Goal: Information Seeking & Learning: Check status

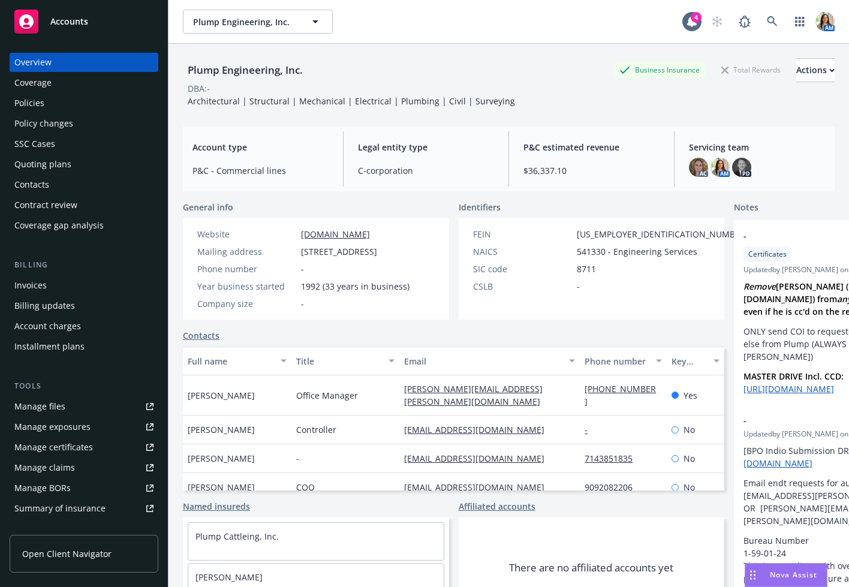
click at [50, 100] on div "Policies" at bounding box center [83, 103] width 139 height 19
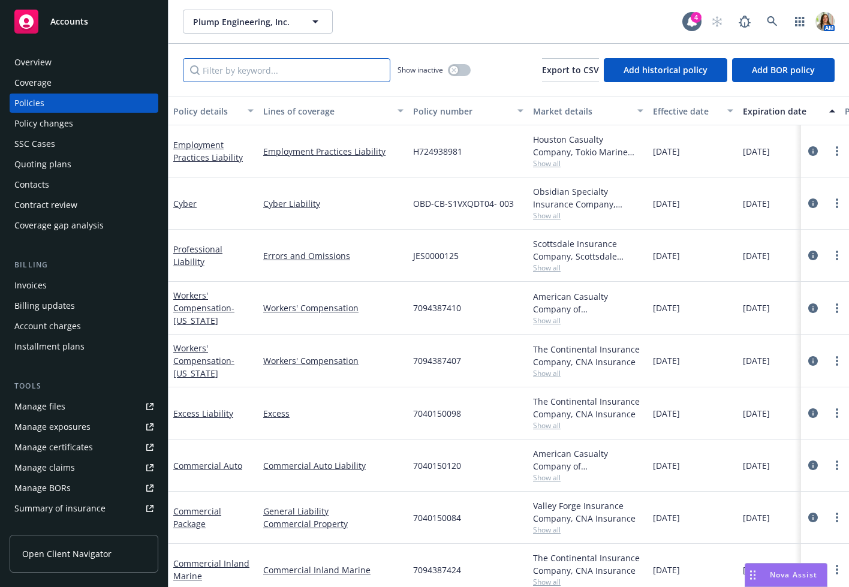
click at [261, 73] on input "Filter by keyword..." at bounding box center [286, 70] width 207 height 24
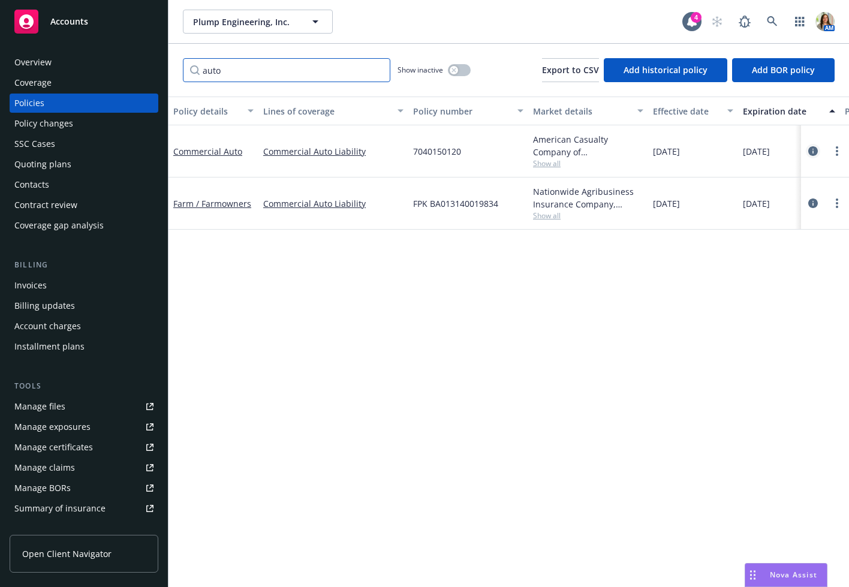
type input "auto"
click at [814, 153] on icon "circleInformation" at bounding box center [813, 151] width 10 height 10
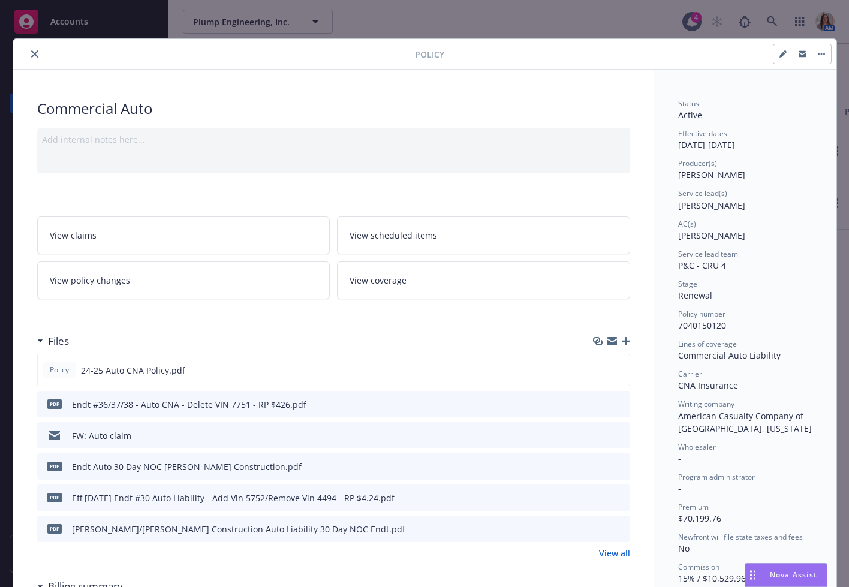
click at [181, 275] on link "View policy changes" at bounding box center [183, 280] width 293 height 38
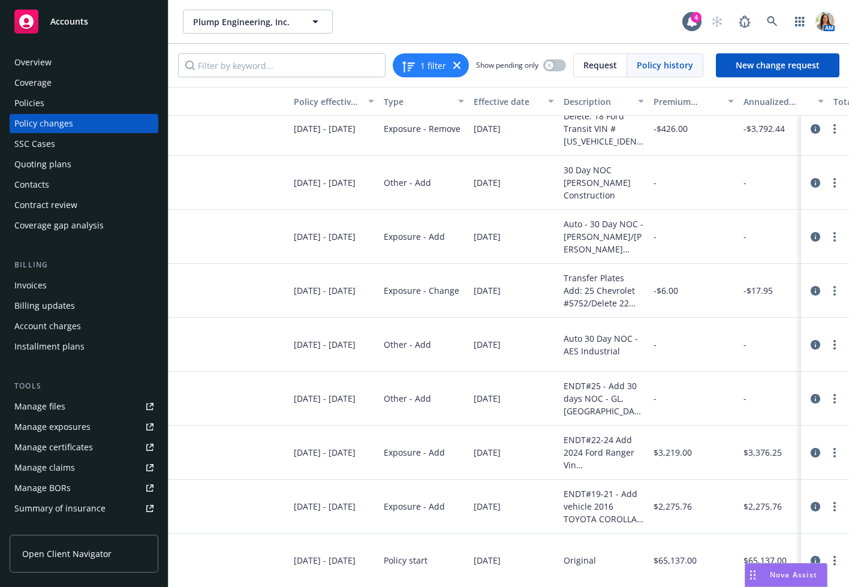
scroll to position [14, 74]
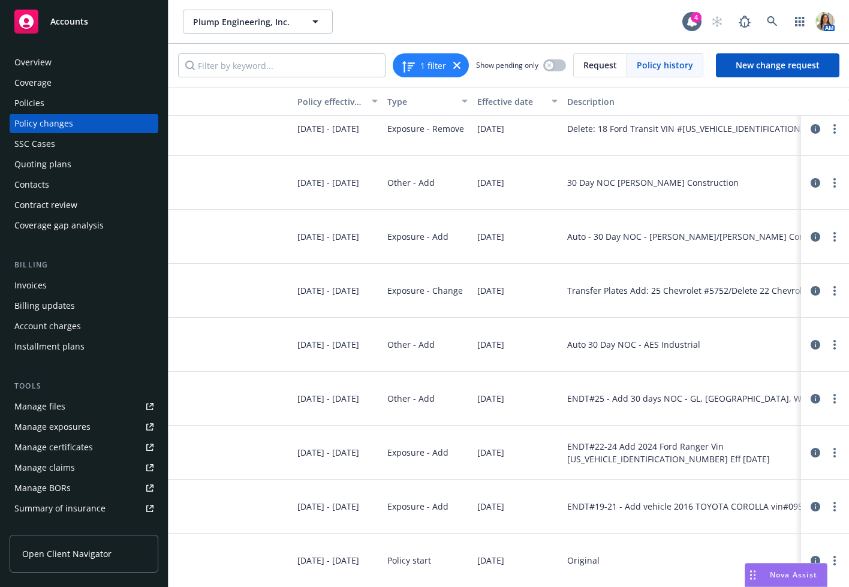
drag, startPoint x: 651, startPoint y: 98, endPoint x: 858, endPoint y: 91, distance: 207.0
click at [848, 91] on html "Accounts Overview Coverage Policies Policy changes SSC Cases Quoting plans Cont…" at bounding box center [424, 293] width 849 height 587
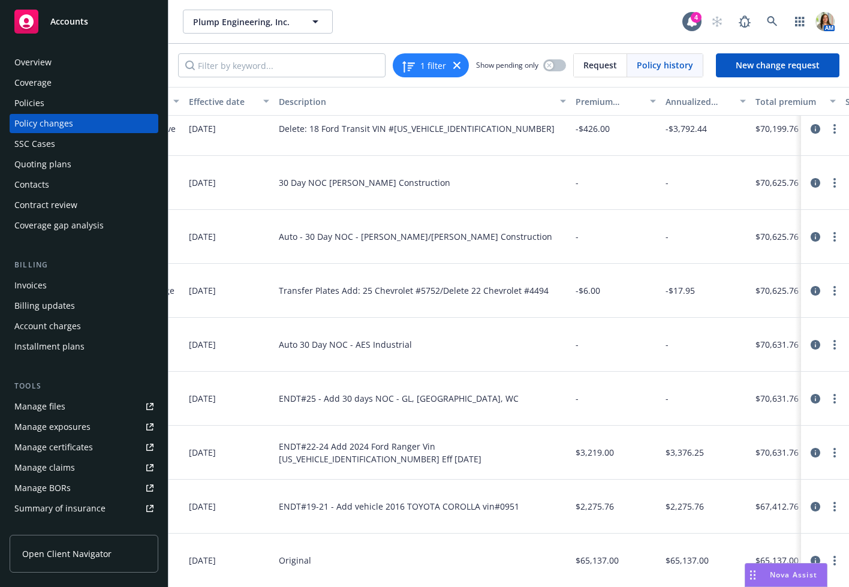
scroll to position [0, 362]
